Goal: Find specific page/section: Find specific page/section

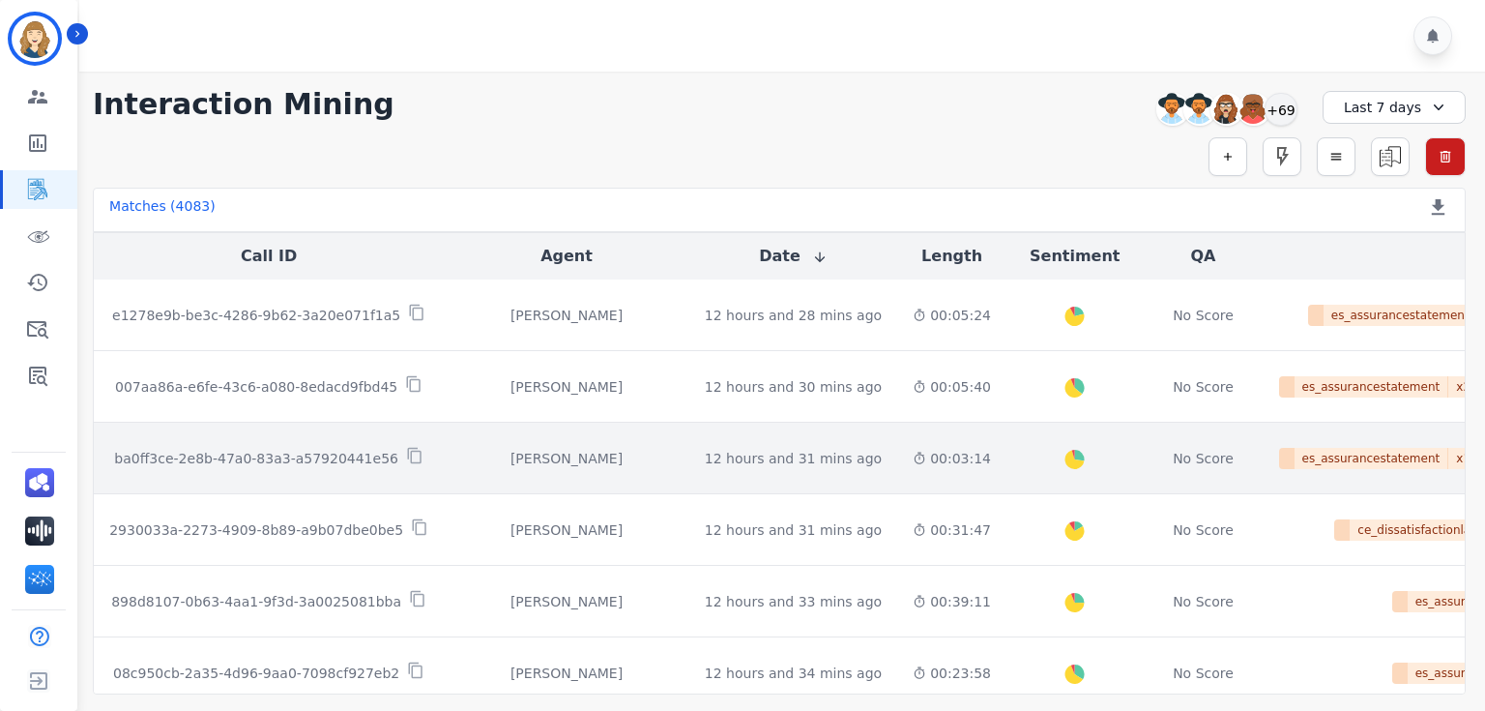
scroll to position [1100, 0]
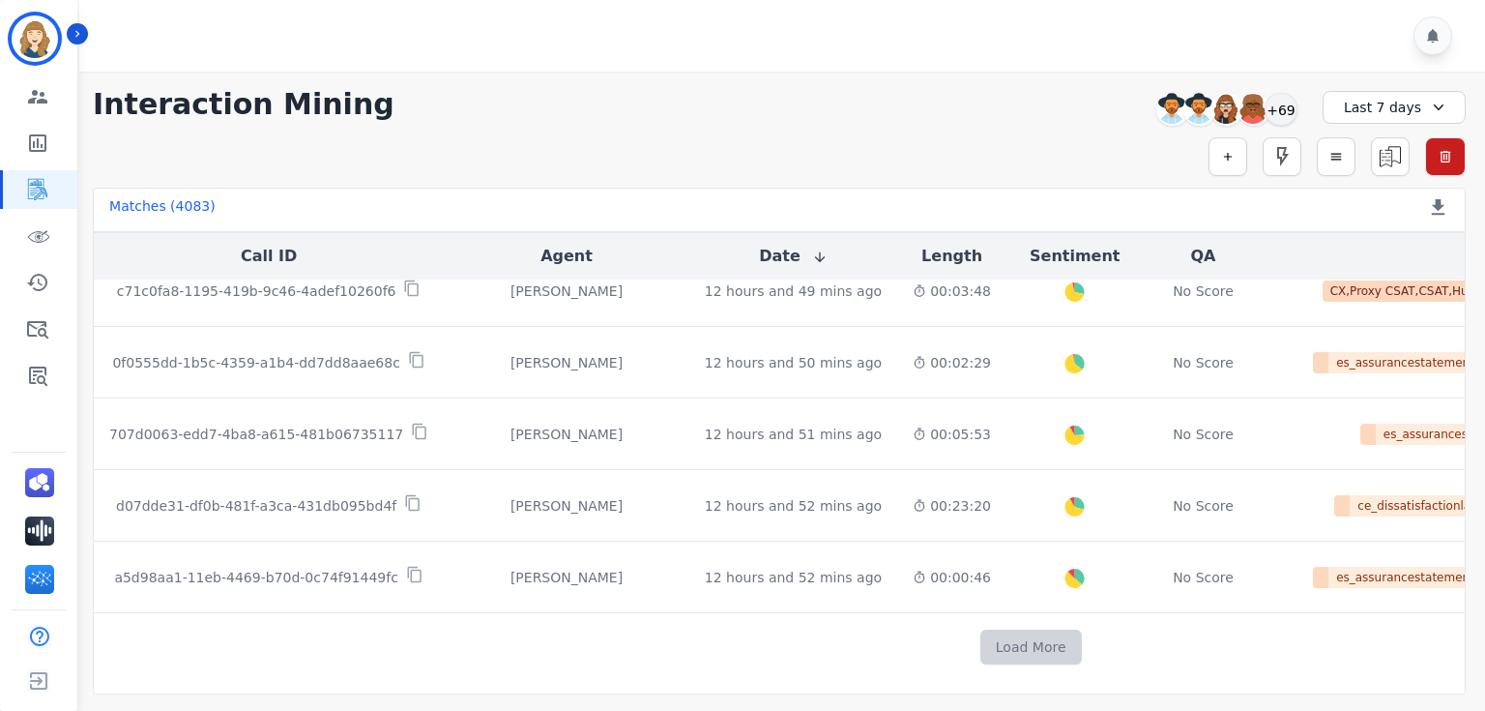
click at [980, 192] on button "Load More" at bounding box center [1031, 646] width 102 height 35
click at [1391, 109] on div "Last 7 days" at bounding box center [1394, 107] width 143 height 33
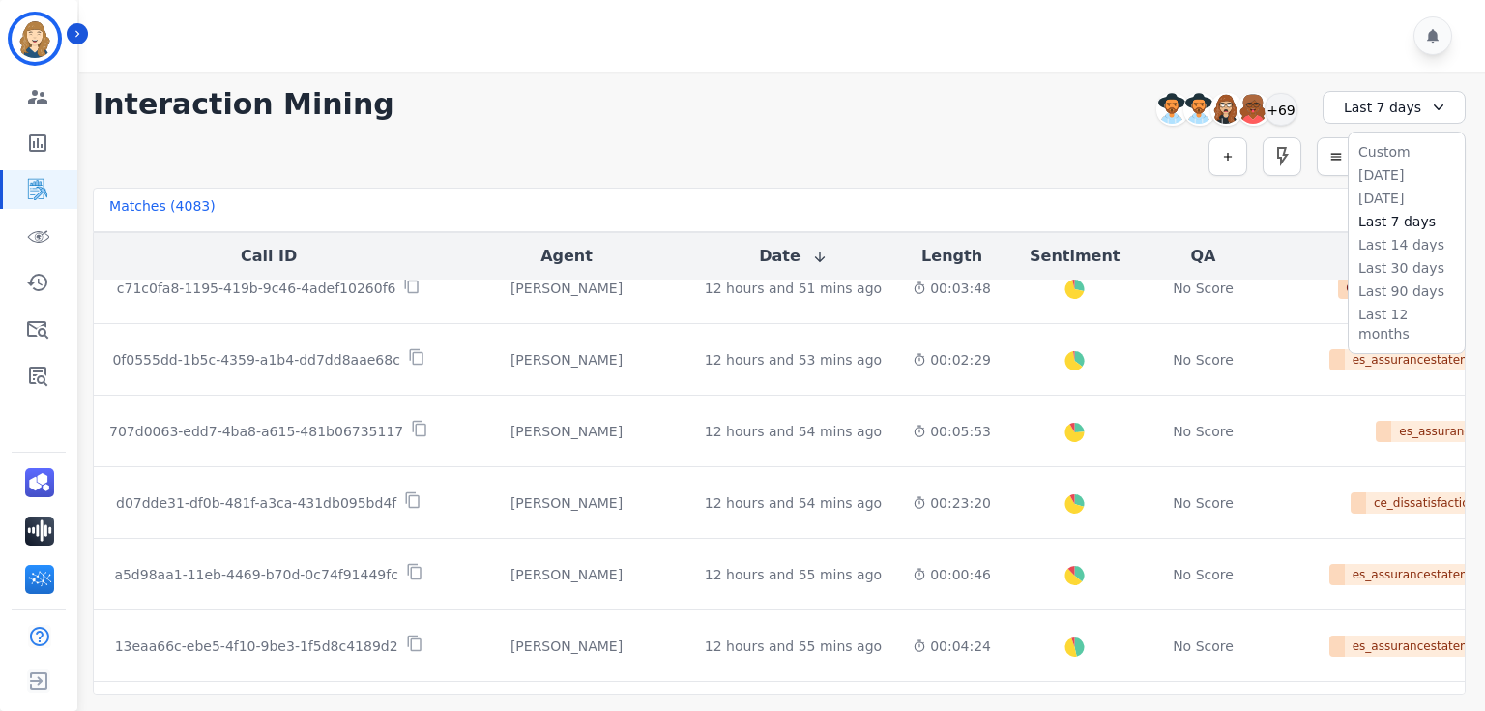
click at [1201, 178] on div "**********" at bounding box center [779, 383] width 1412 height 623
click at [1277, 109] on div "+69" at bounding box center [1281, 109] width 33 height 33
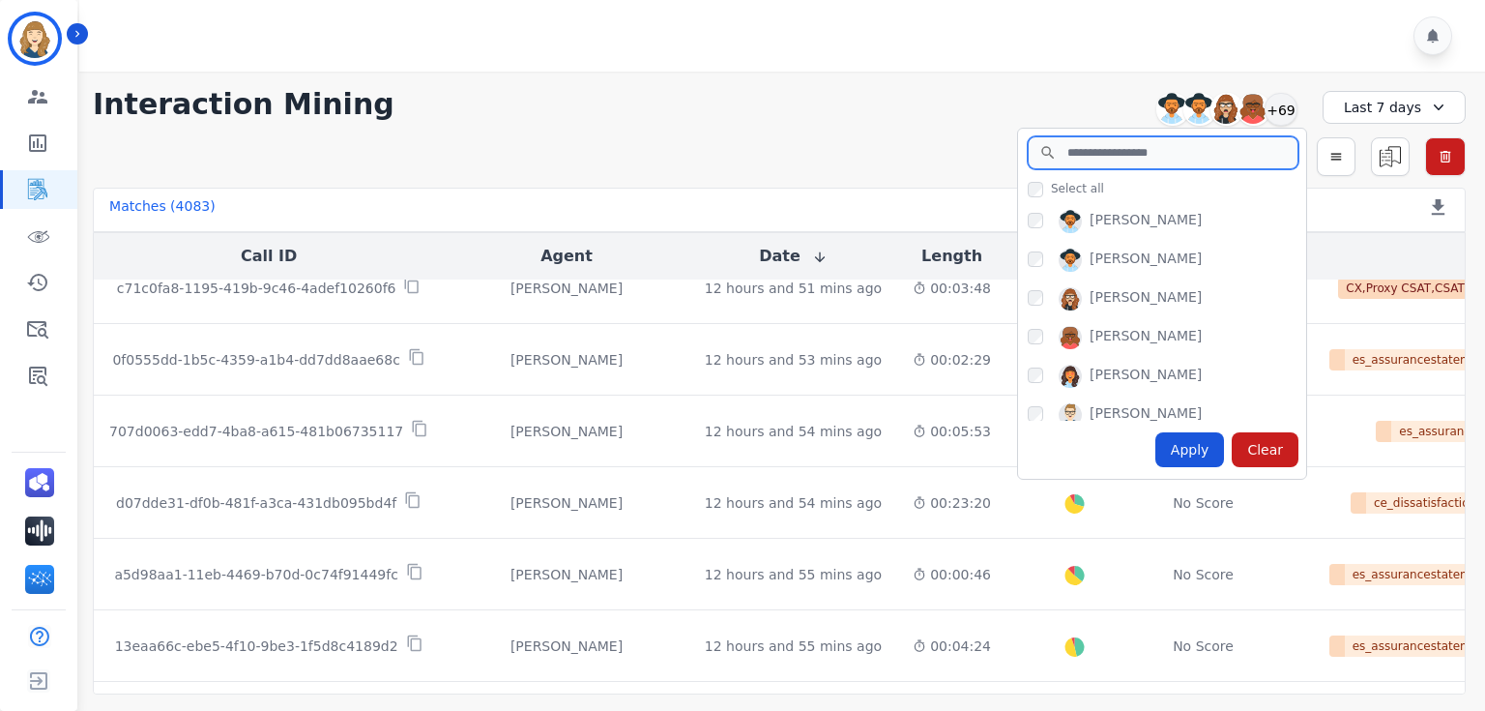
click at [1105, 152] on input "search" at bounding box center [1163, 152] width 271 height 33
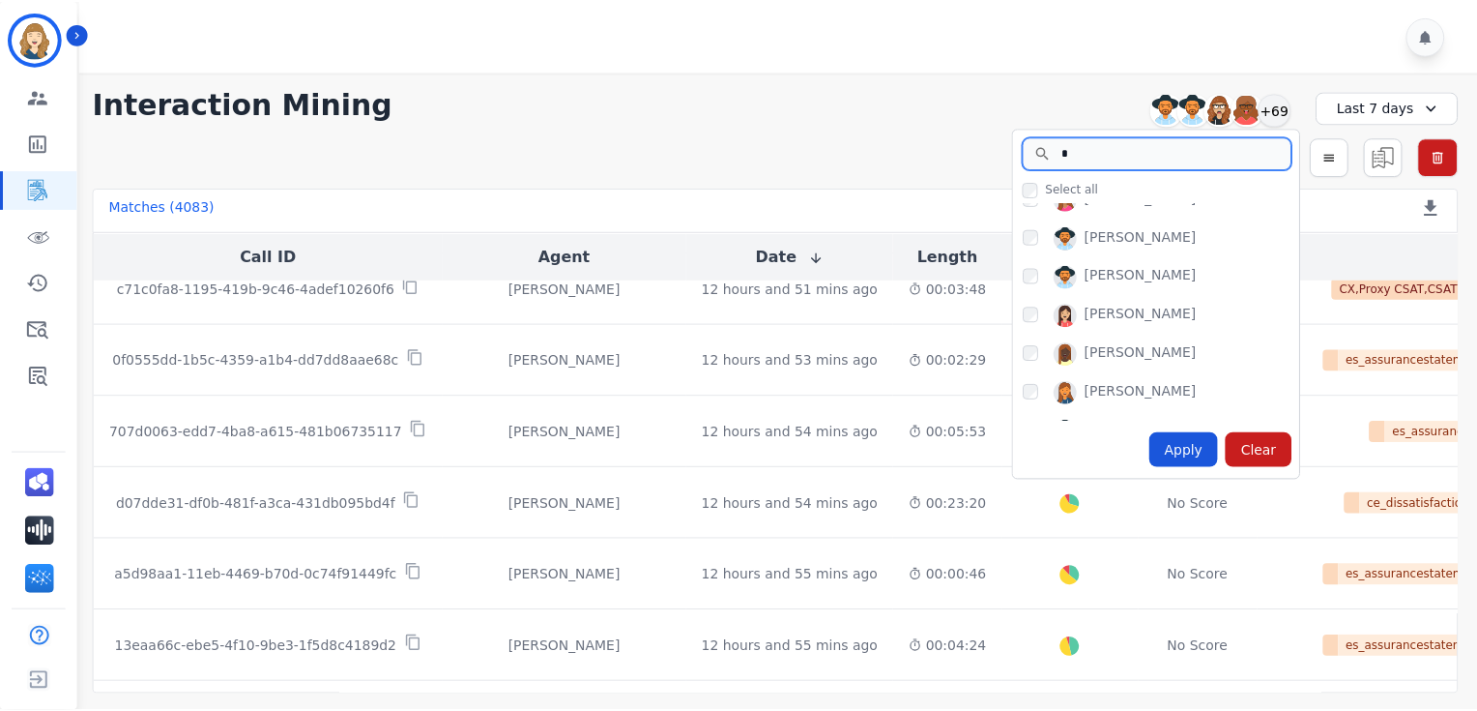
scroll to position [1482, 0]
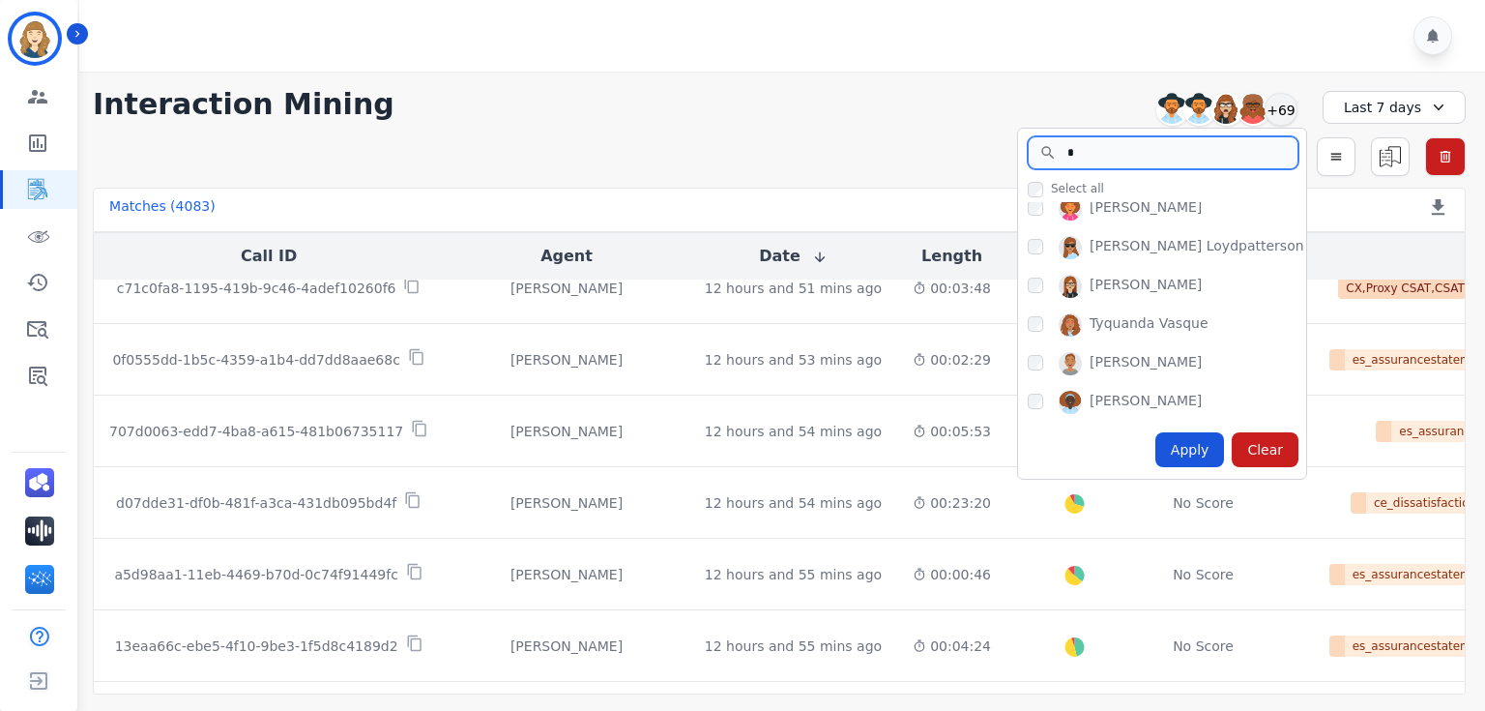
type input "*"
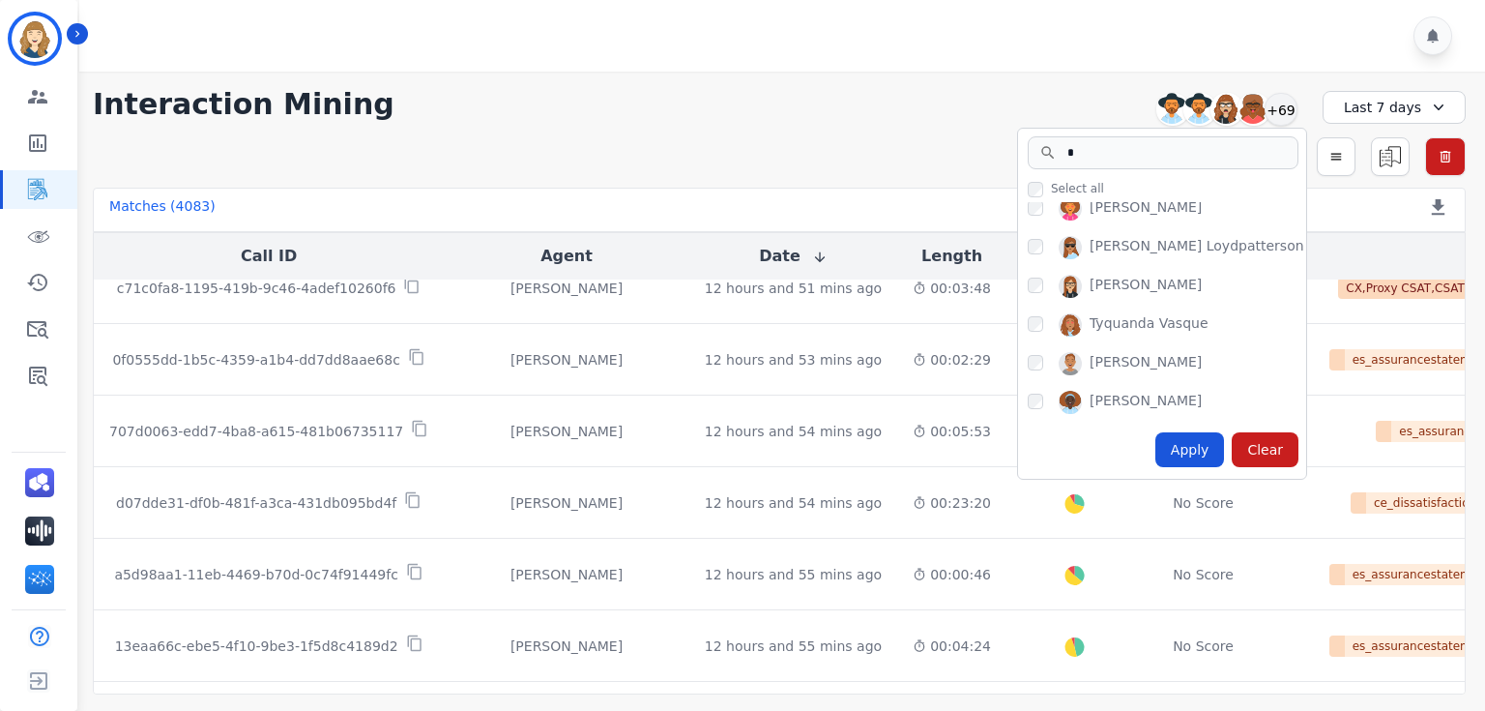
click at [793, 143] on div "Simple Search Metric Search Advanced Search Saved Rules Clear Filters" at bounding box center [779, 156] width 1373 height 39
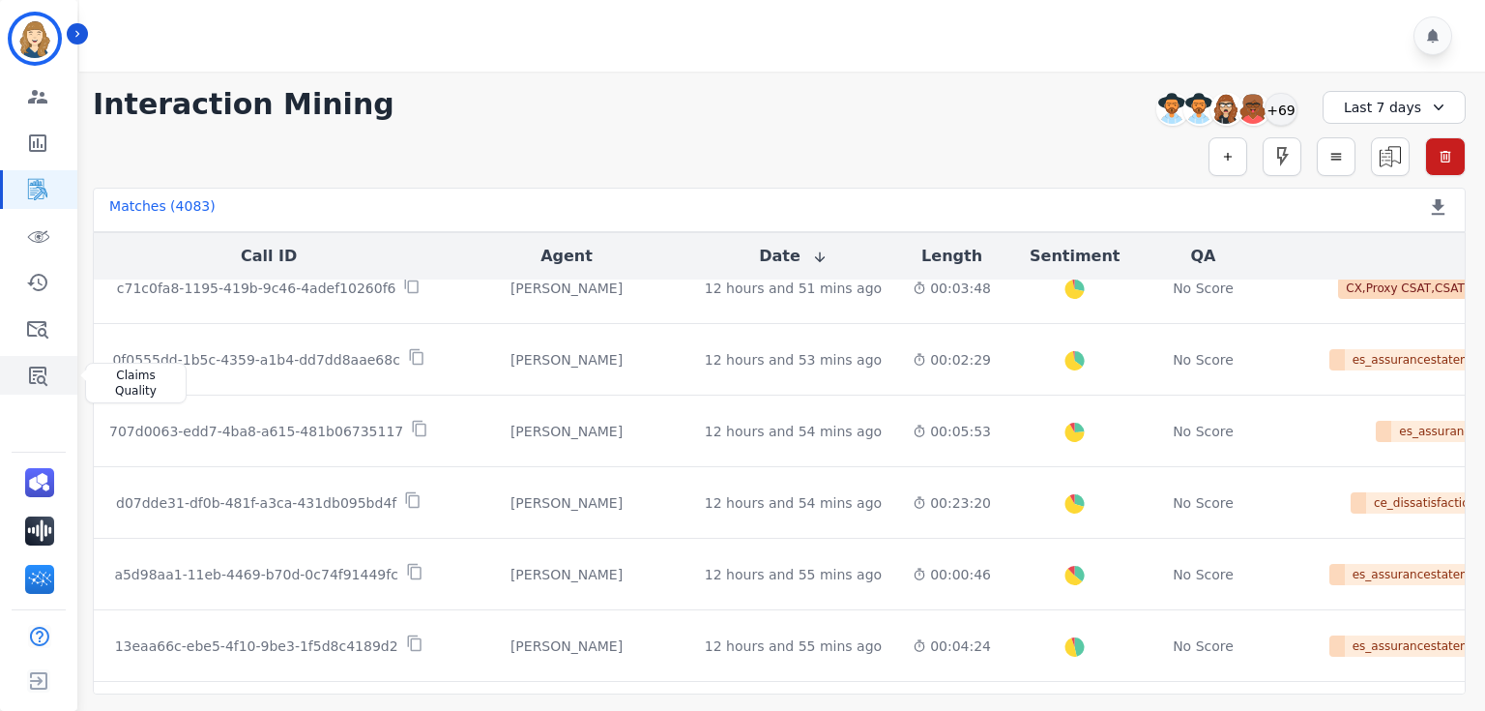
click at [26, 192] on icon "Sidebar" at bounding box center [37, 375] width 23 height 23
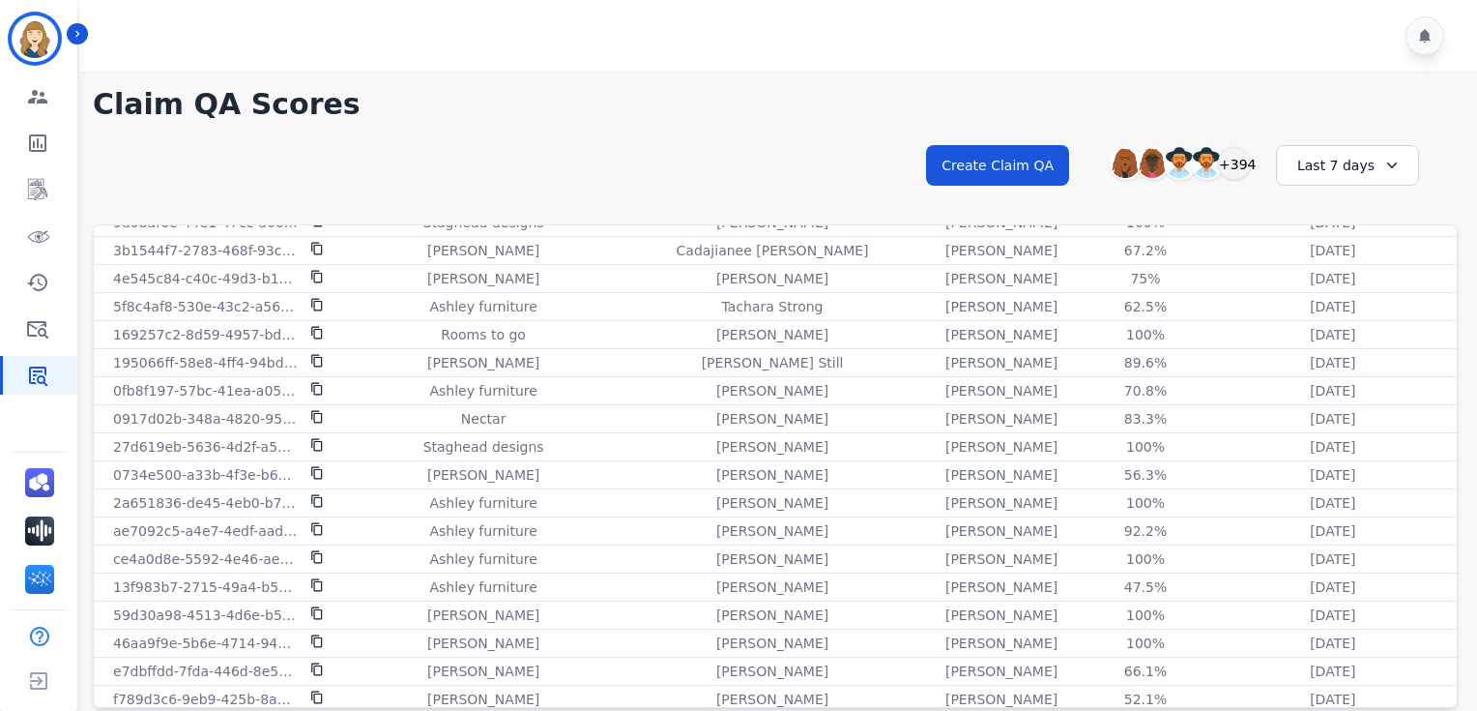
scroll to position [1526, 0]
click at [1346, 161] on div "Last 7 days" at bounding box center [1347, 165] width 143 height 41
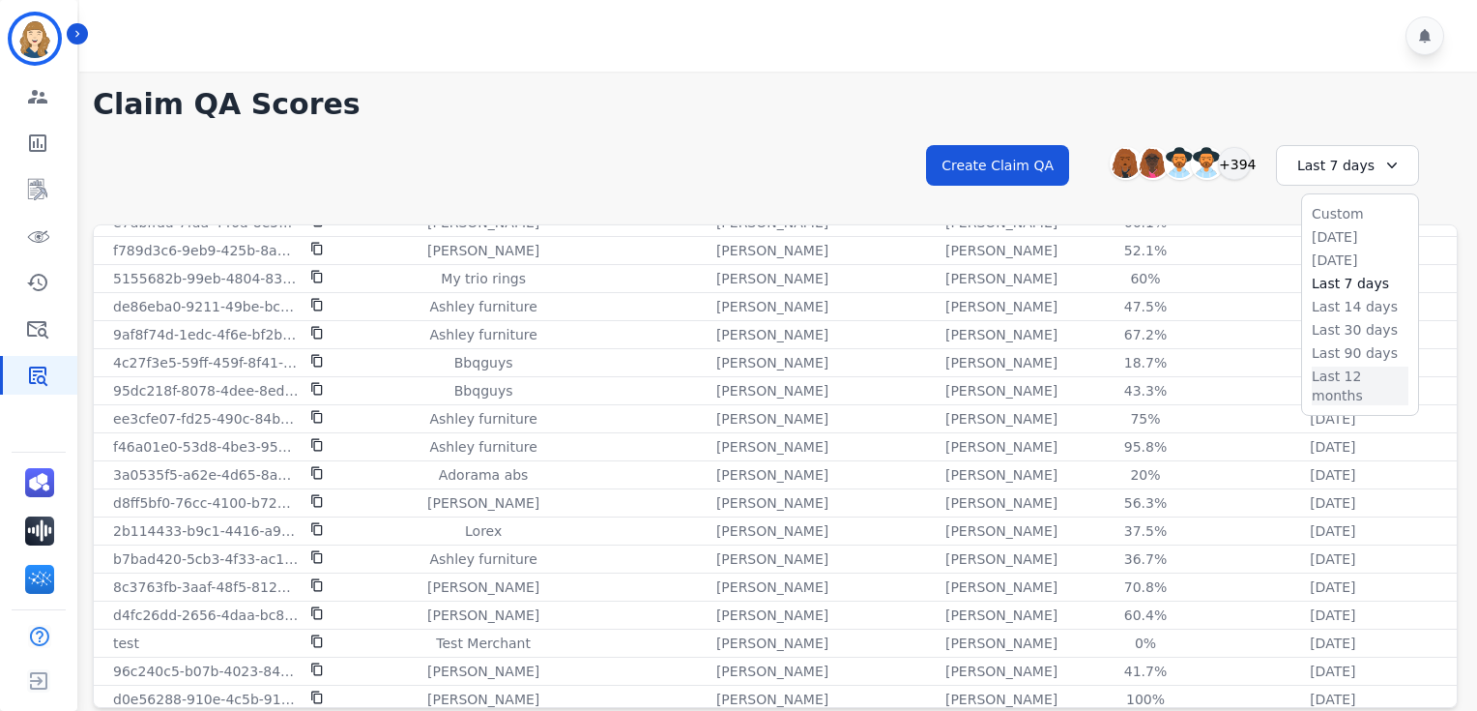
click at [1347, 192] on li "Last 12 months" at bounding box center [1360, 385] width 97 height 39
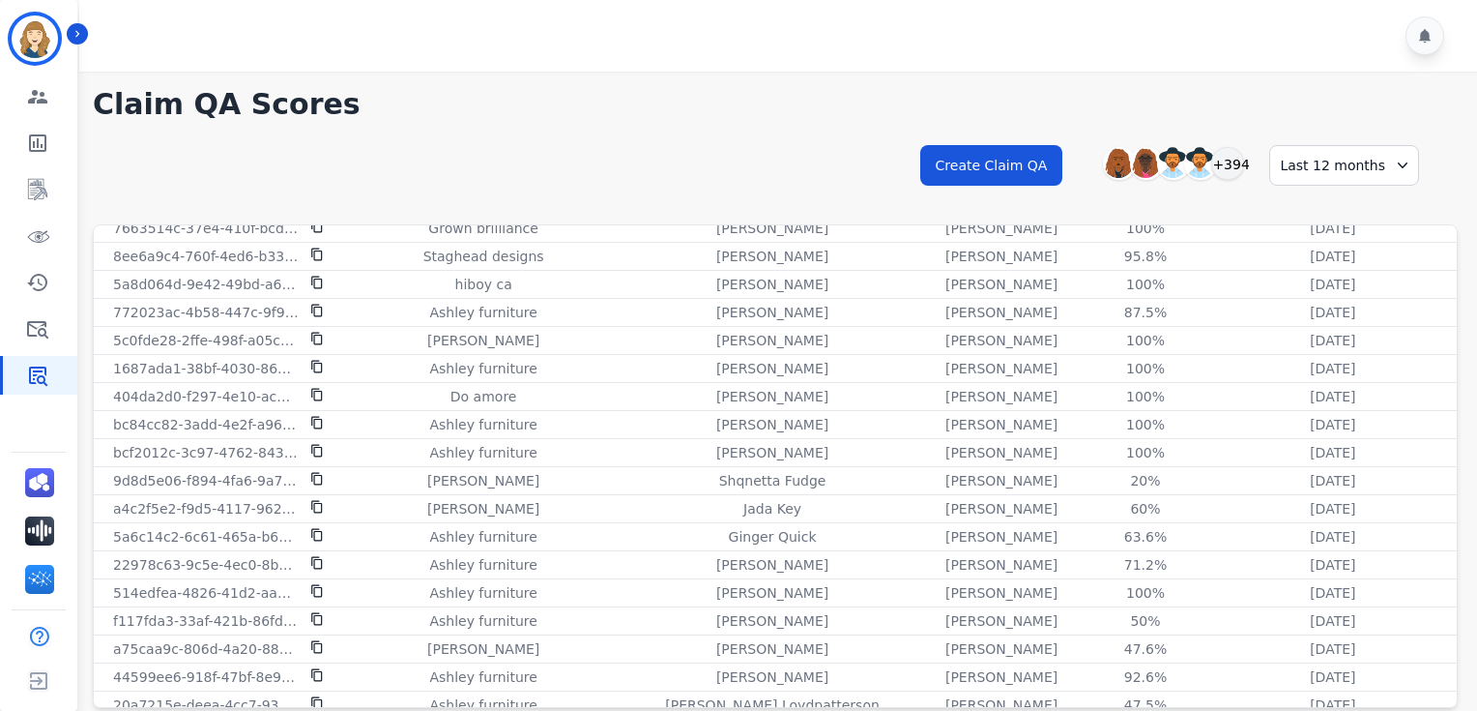
scroll to position [64, 0]
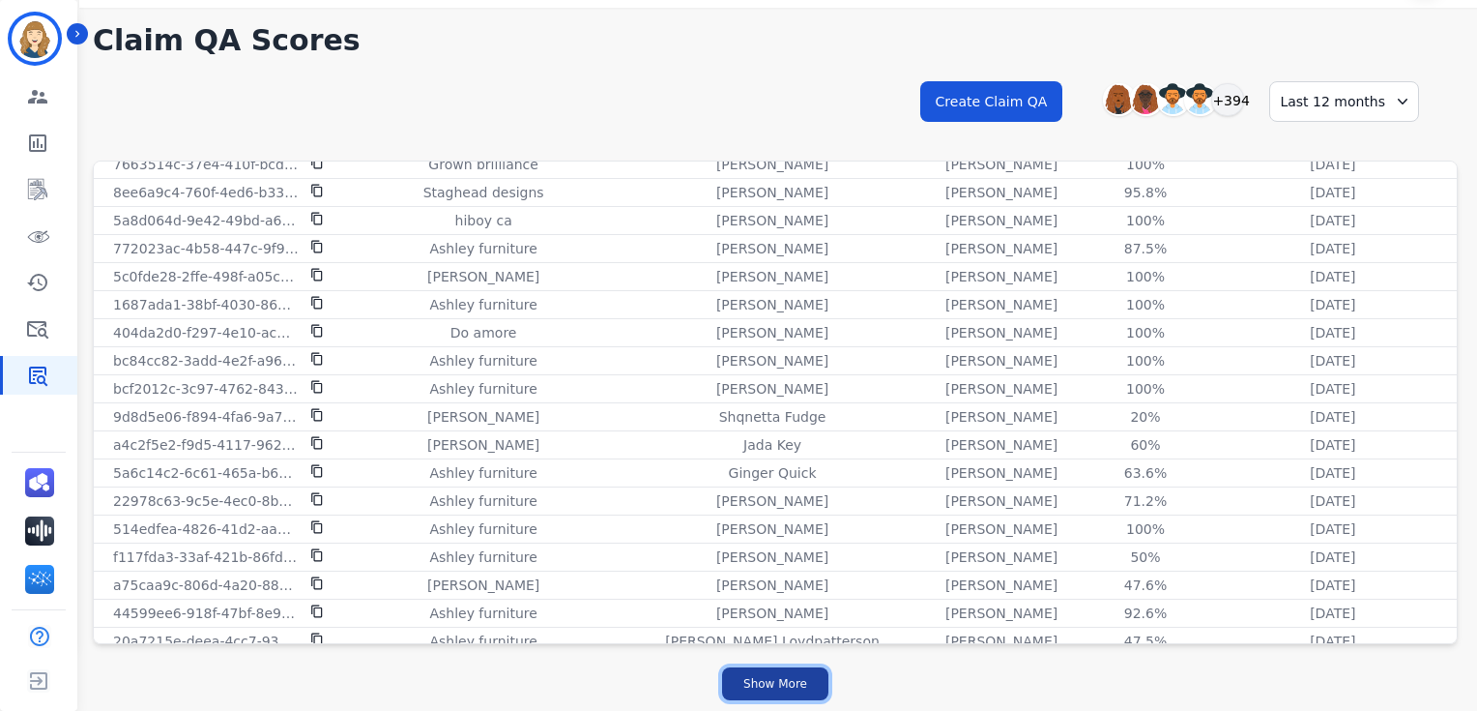
click at [785, 192] on button "Show More" at bounding box center [775, 683] width 106 height 33
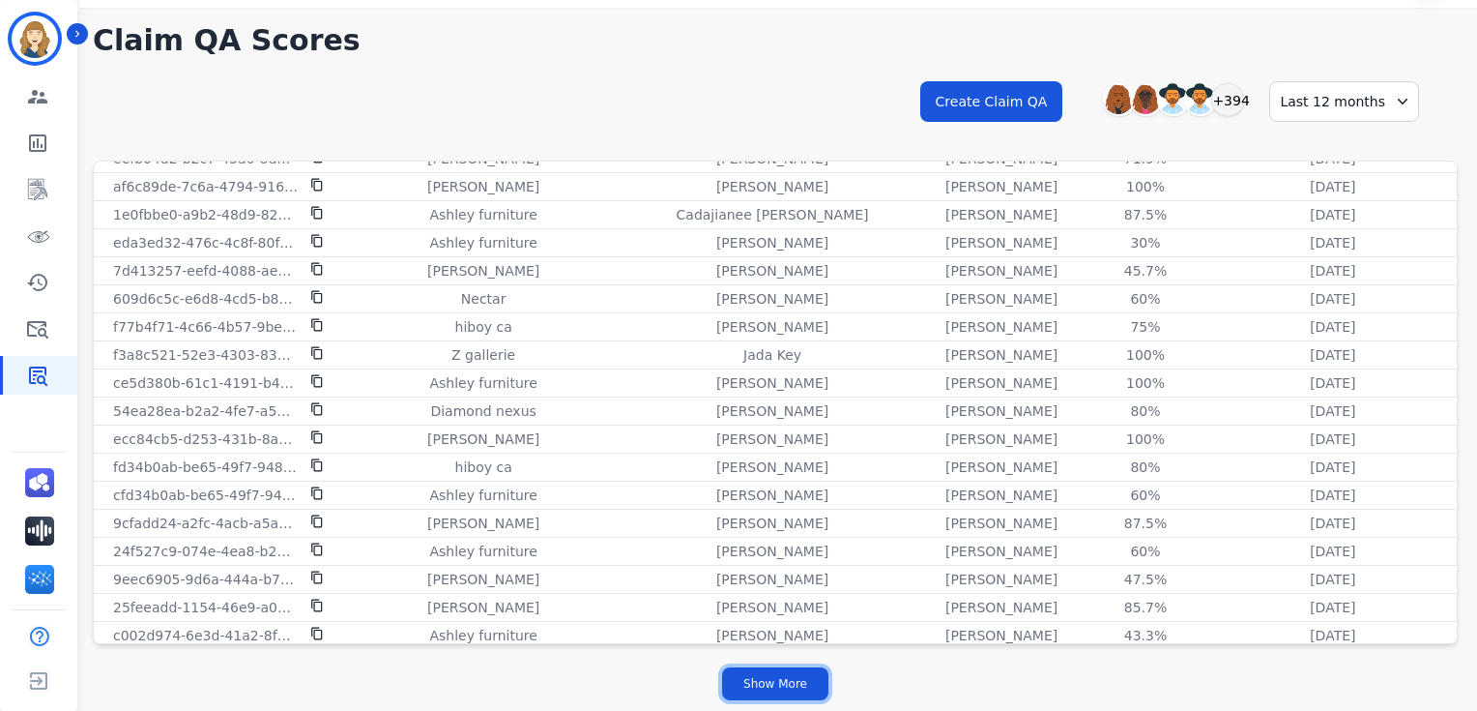
scroll to position [5118, 0]
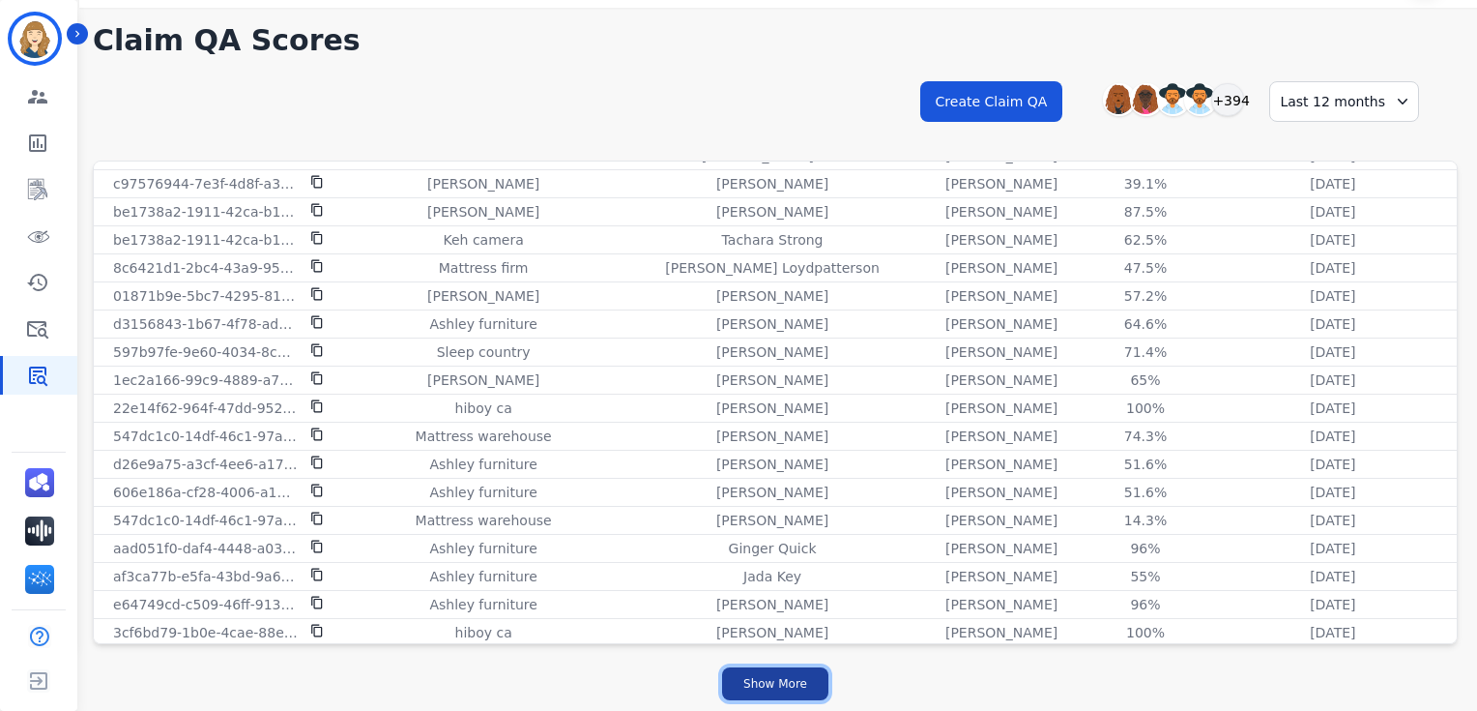
click at [778, 192] on button "Show More" at bounding box center [775, 683] width 106 height 33
click at [43, 181] on icon "Sidebar" at bounding box center [37, 189] width 23 height 23
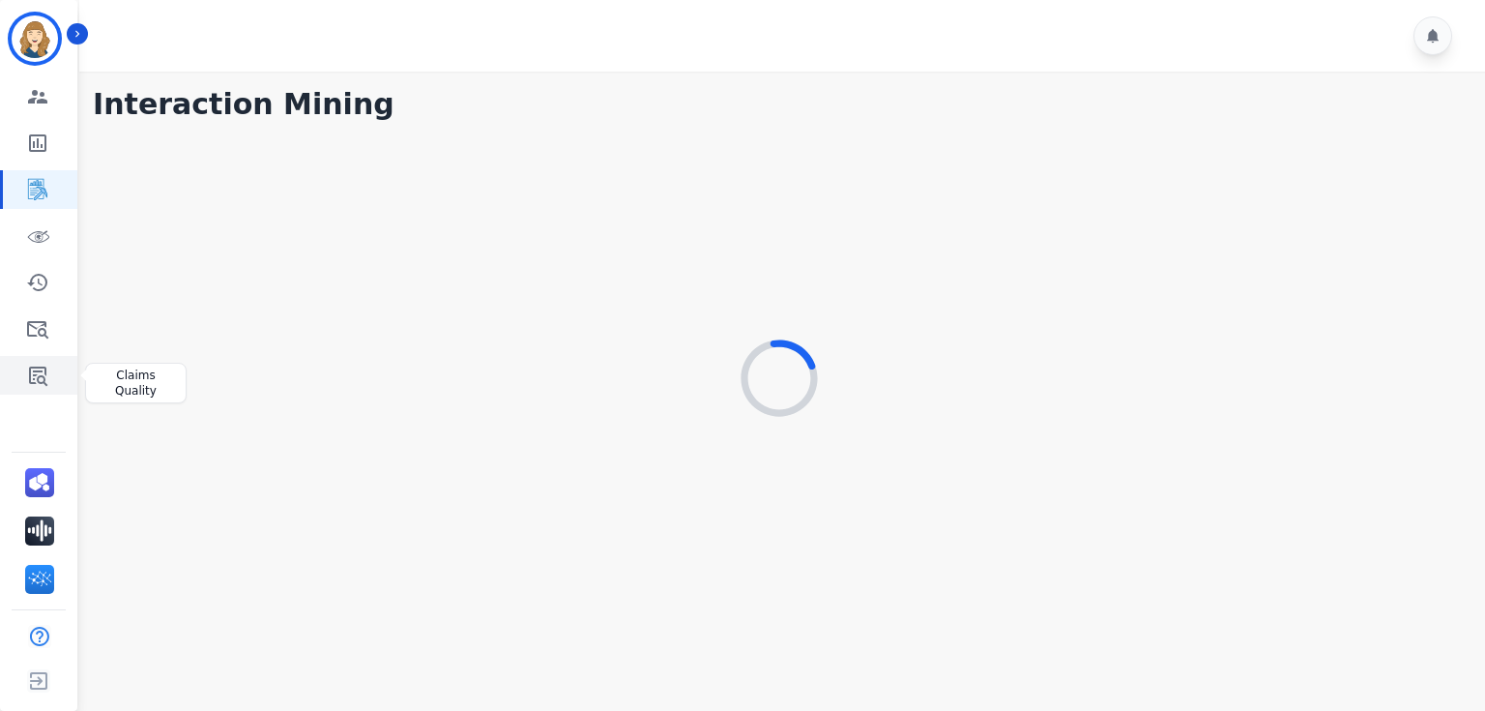
click at [31, 192] on icon "Sidebar" at bounding box center [37, 375] width 23 height 23
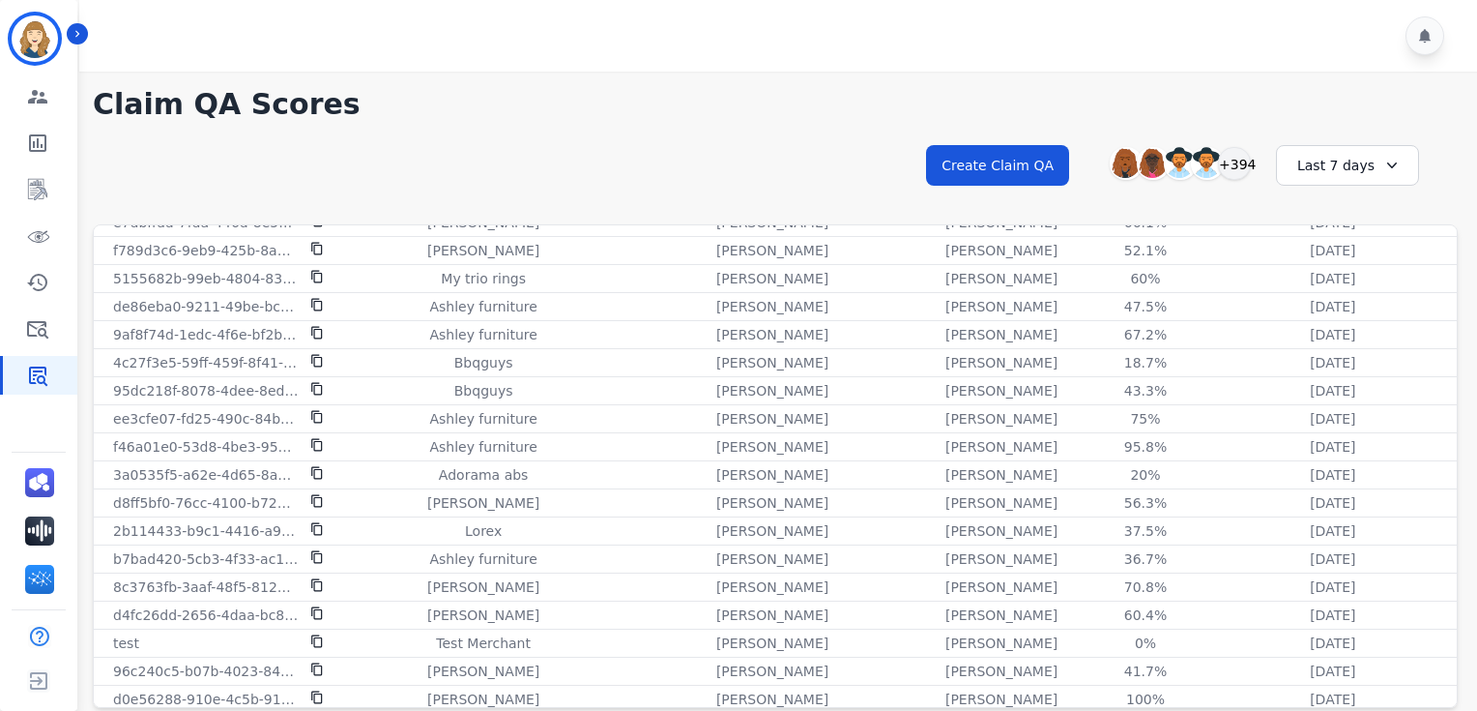
scroll to position [8, 0]
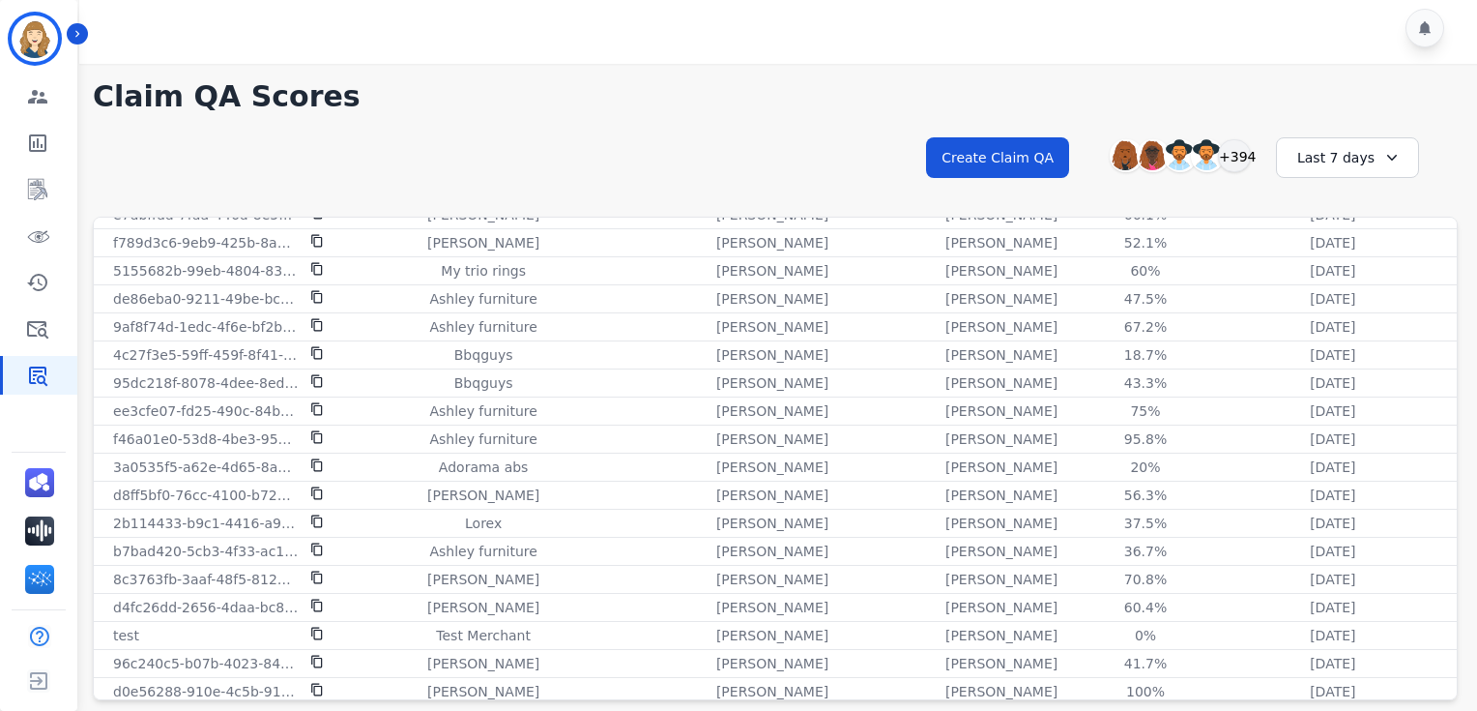
click at [1359, 139] on div "Last 7 days" at bounding box center [1347, 157] width 143 height 41
click at [1358, 192] on li "Last 12 months" at bounding box center [1360, 378] width 97 height 39
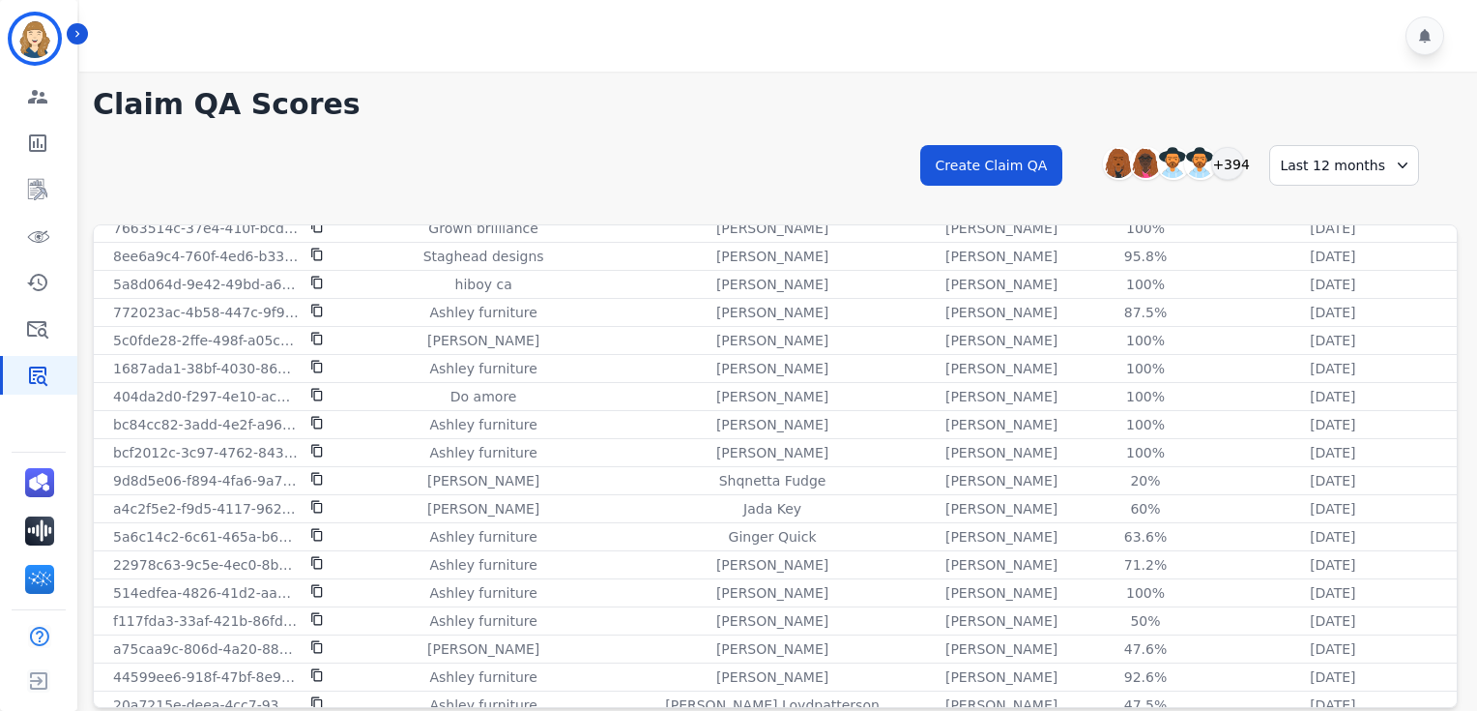
scroll to position [64, 0]
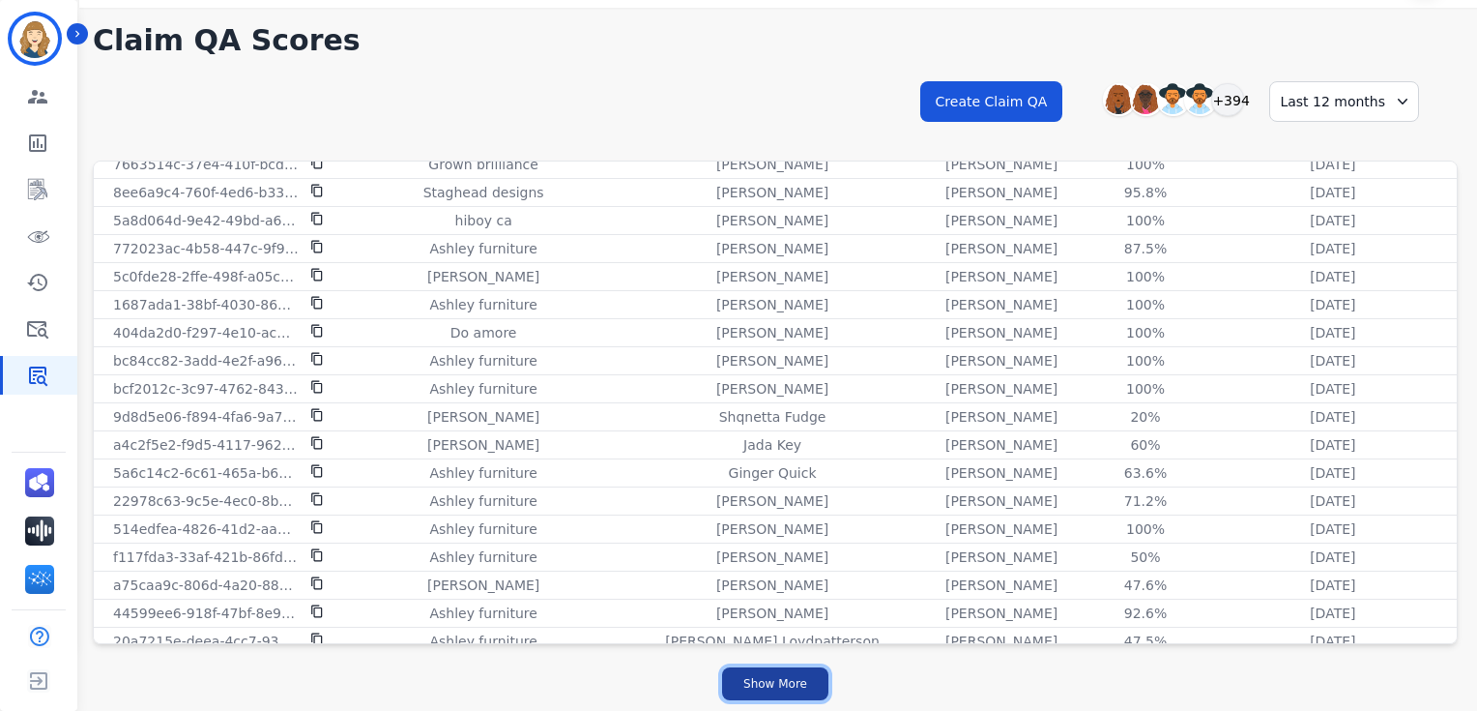
click at [802, 192] on button "Show More" at bounding box center [775, 683] width 106 height 33
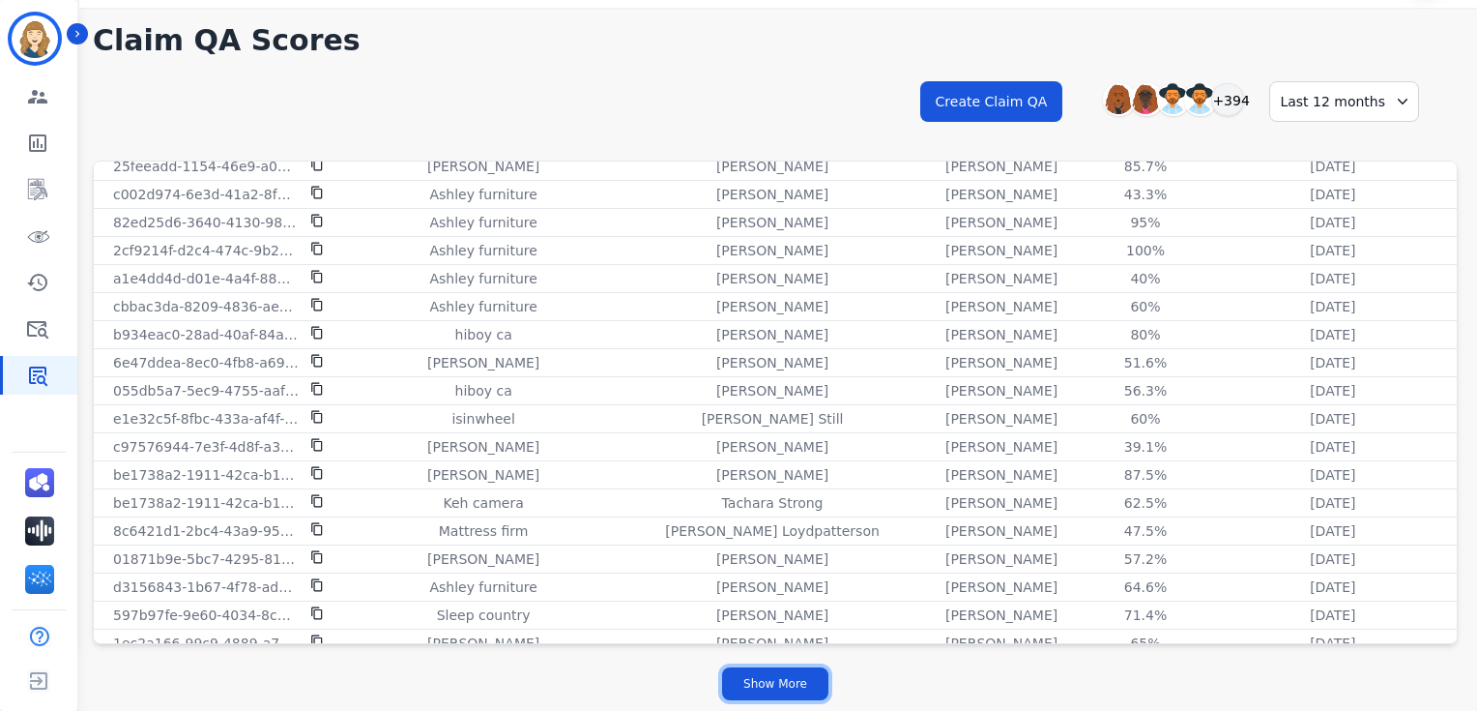
scroll to position [5118, 0]
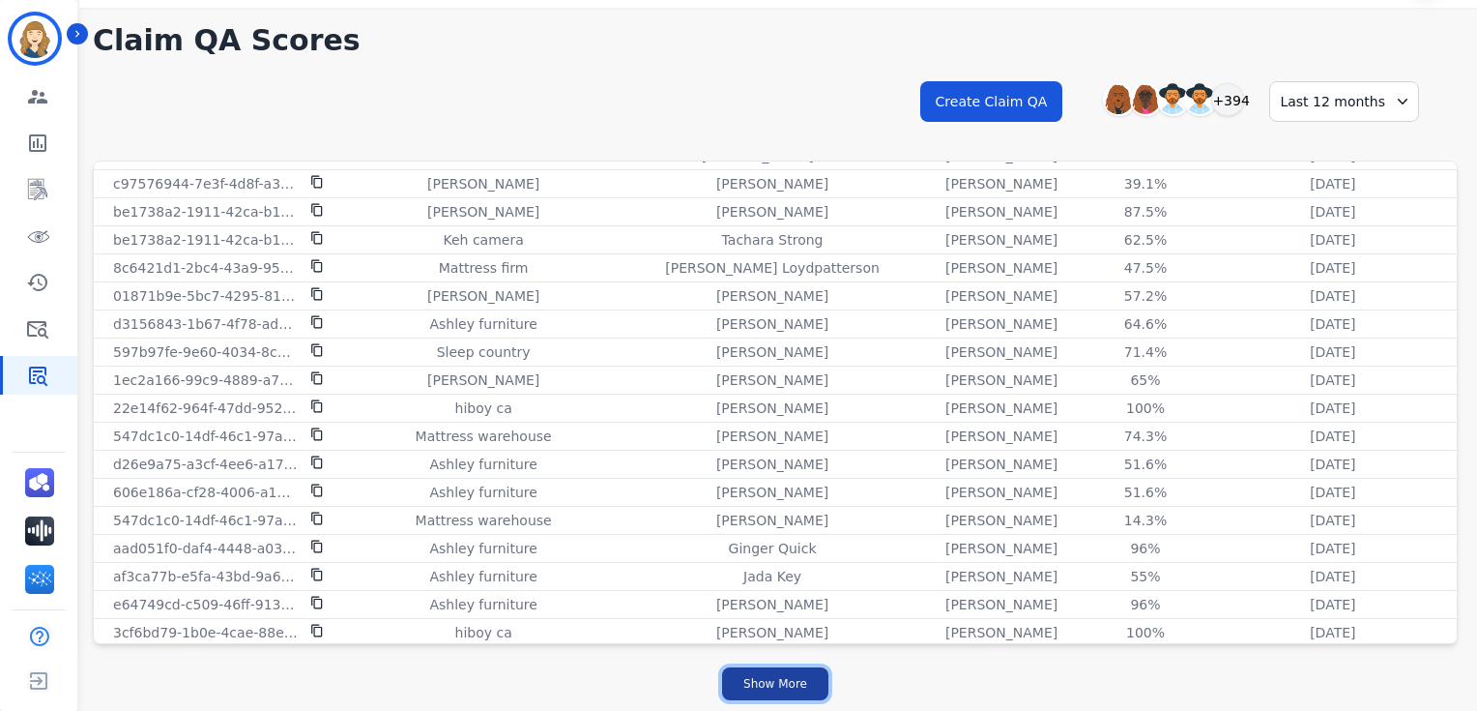
click at [762, 192] on button "Show More" at bounding box center [775, 683] width 106 height 33
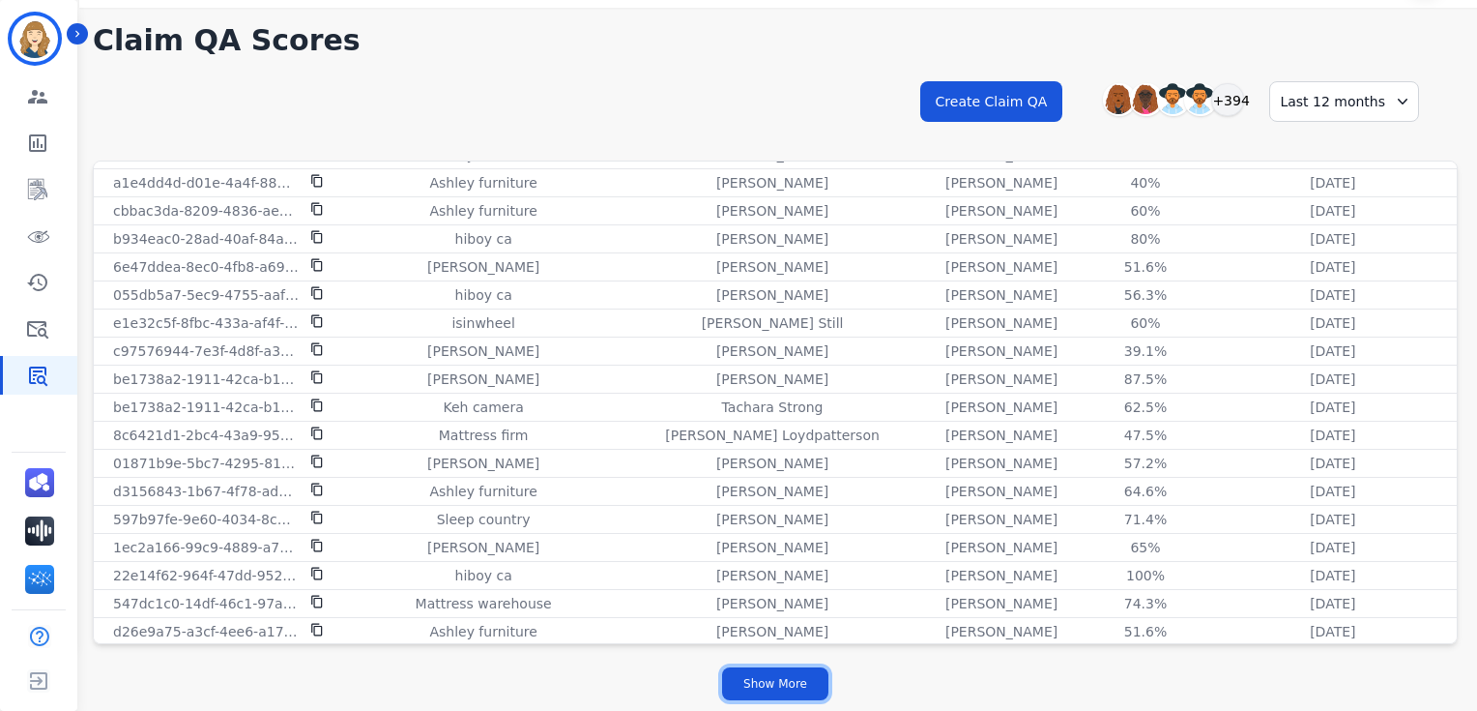
scroll to position [5334, 0]
